Goal: Find specific page/section: Find specific page/section

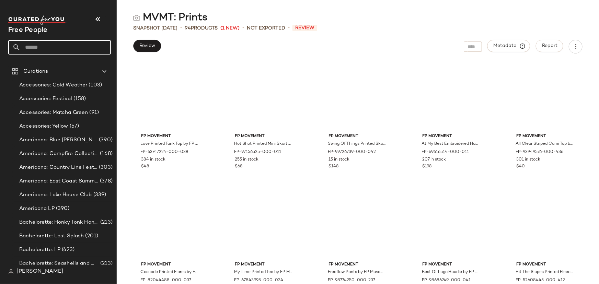
click at [54, 52] on input "text" at bounding box center [66, 47] width 90 height 14
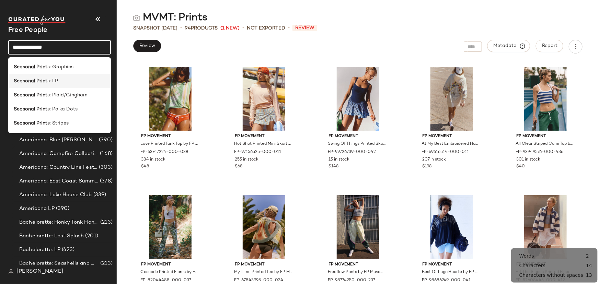
type input "**********"
click at [79, 82] on div "Seasonal Print s: LP" at bounding box center [60, 81] width 92 height 7
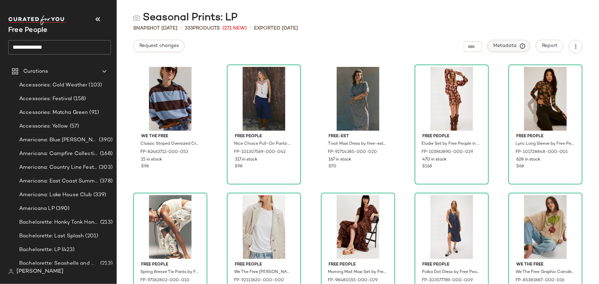
click at [507, 47] on span "Metadata" at bounding box center [509, 46] width 31 height 6
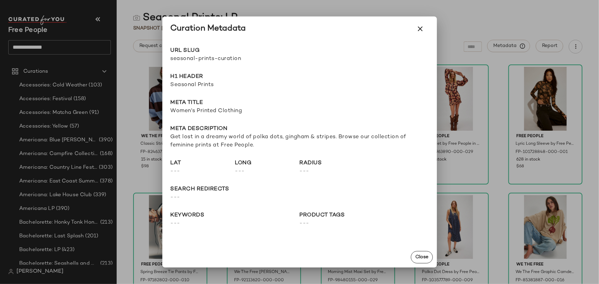
click at [206, 58] on span "seasonal-prints-curation" at bounding box center [235, 59] width 129 height 8
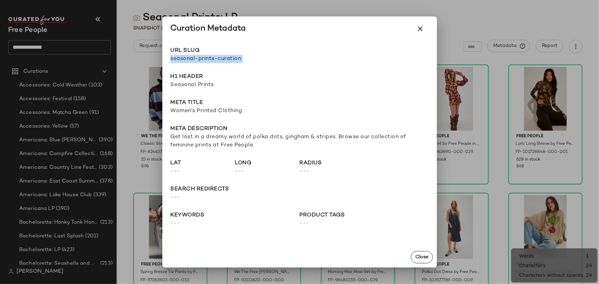
copy div "seasonal-prints-curation Go to Shop"
